Goal: Navigation & Orientation: Find specific page/section

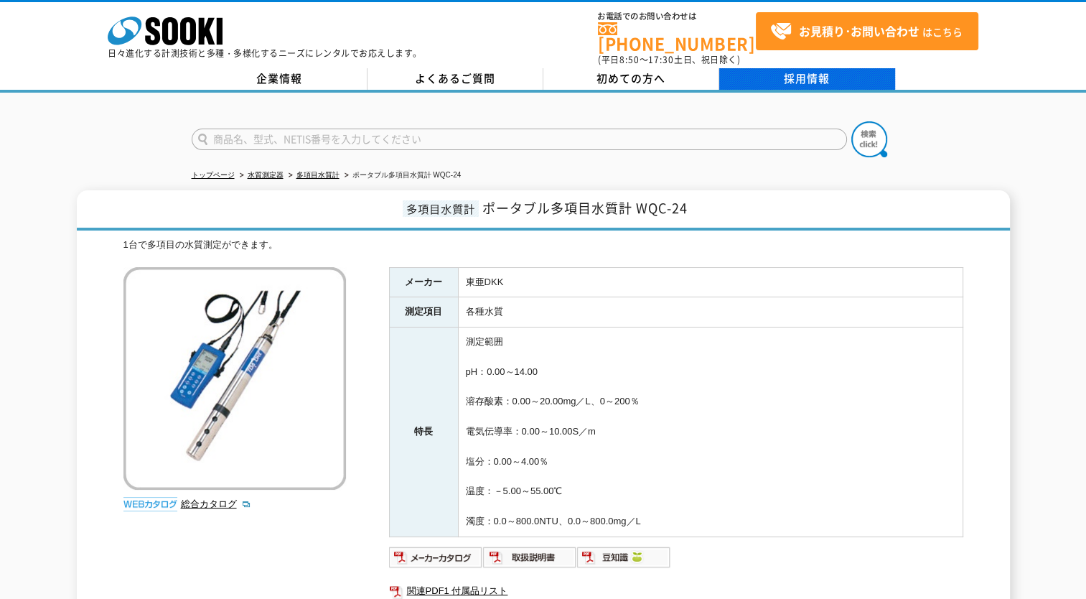
click at [758, 73] on link "採用情報" at bounding box center [807, 79] width 176 height 22
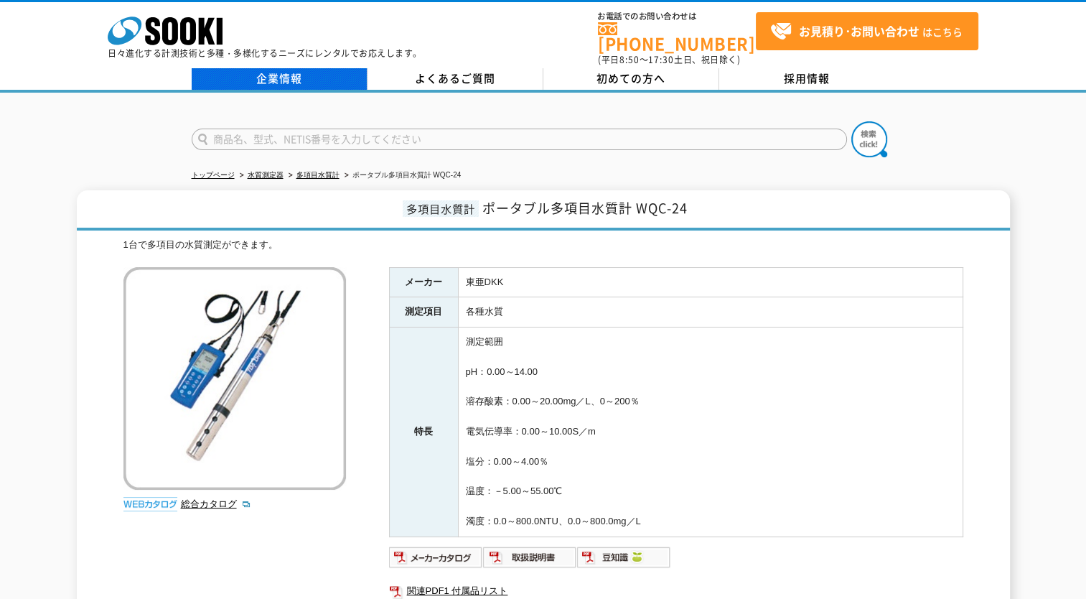
click at [347, 68] on link "企業情報" at bounding box center [280, 79] width 176 height 22
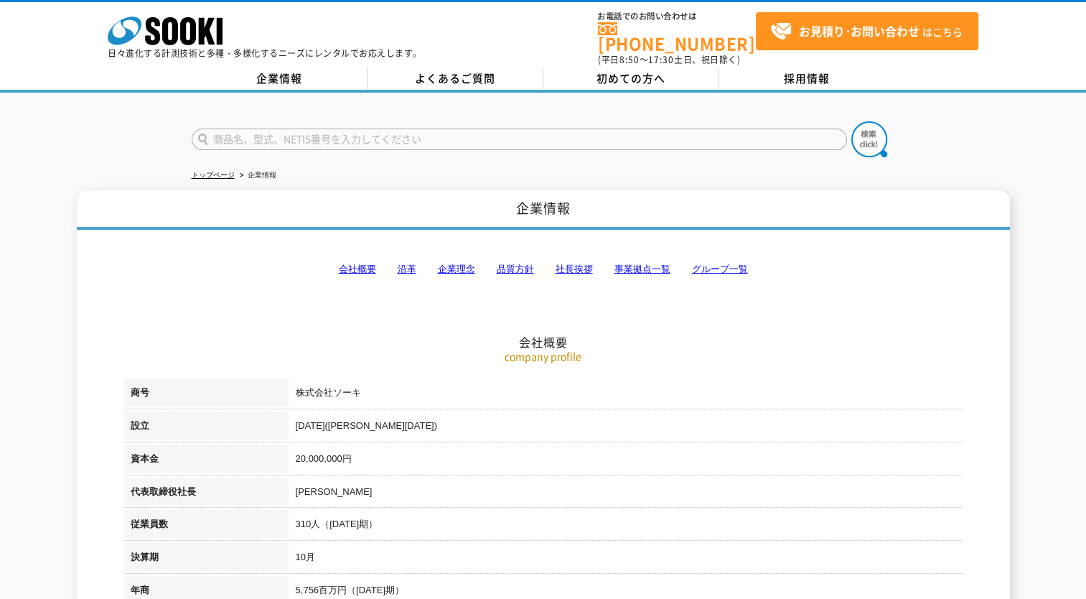
click at [639, 263] on link "事業拠点一覧" at bounding box center [642, 268] width 56 height 11
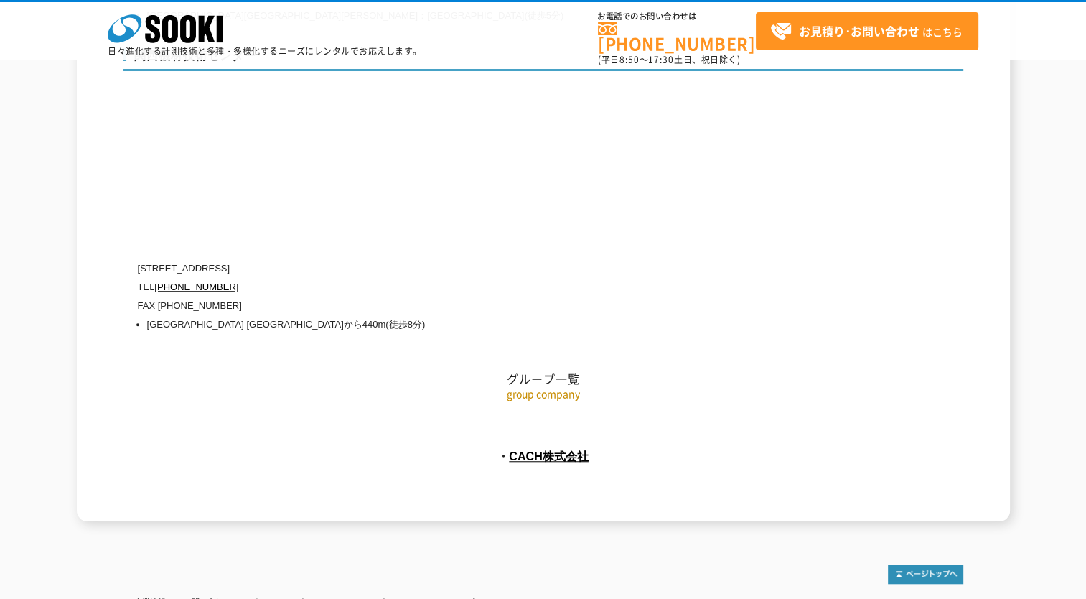
scroll to position [6357, 0]
